Goal: Navigation & Orientation: Find specific page/section

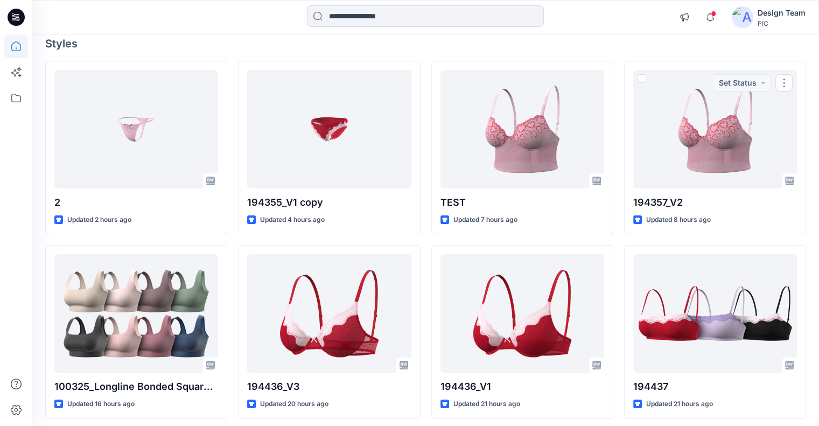
scroll to position [92, 0]
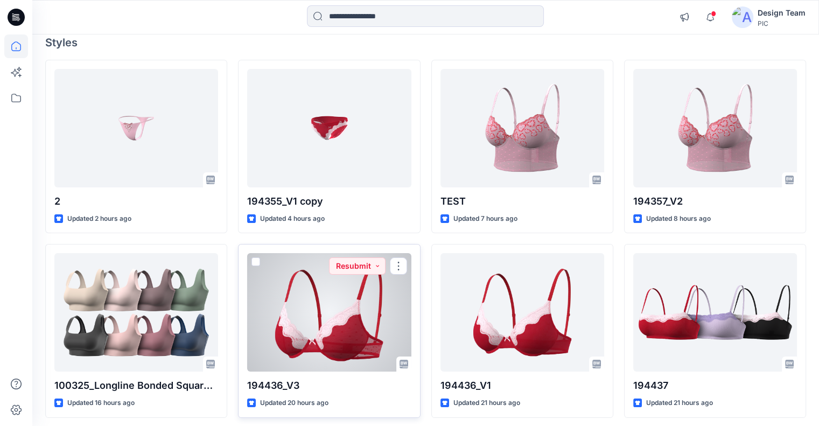
click at [377, 305] on div at bounding box center [329, 312] width 164 height 118
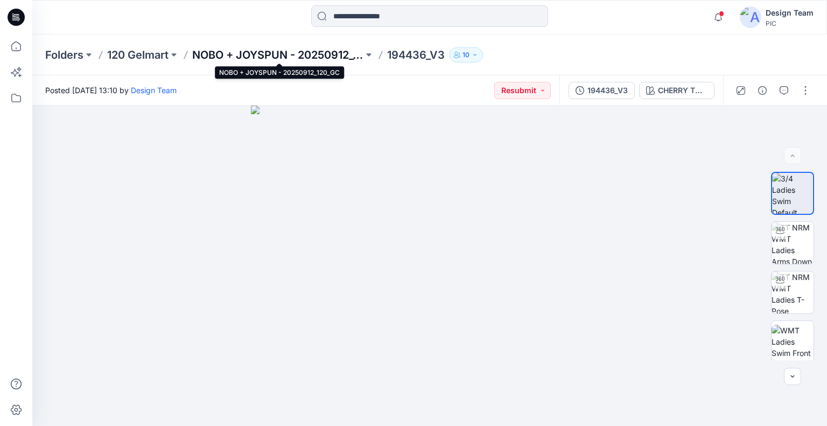
click at [309, 51] on p "NOBO + JOYSPUN - 20250912_120_GC" at bounding box center [277, 54] width 171 height 15
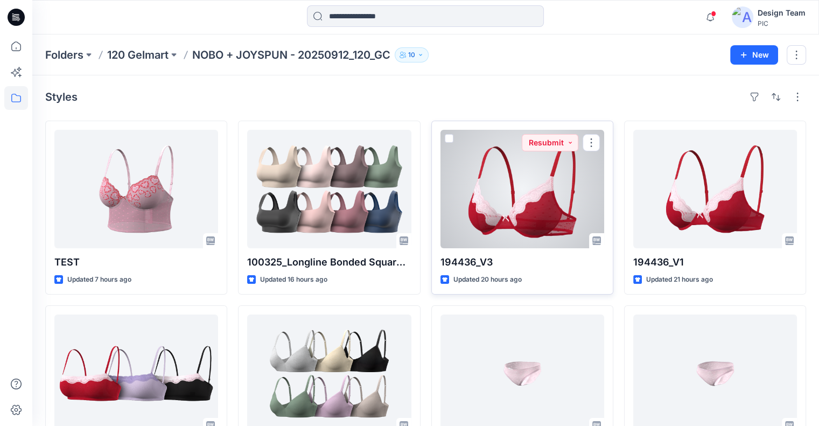
click at [482, 174] on div at bounding box center [523, 189] width 164 height 118
